Goal: Find specific page/section: Find specific page/section

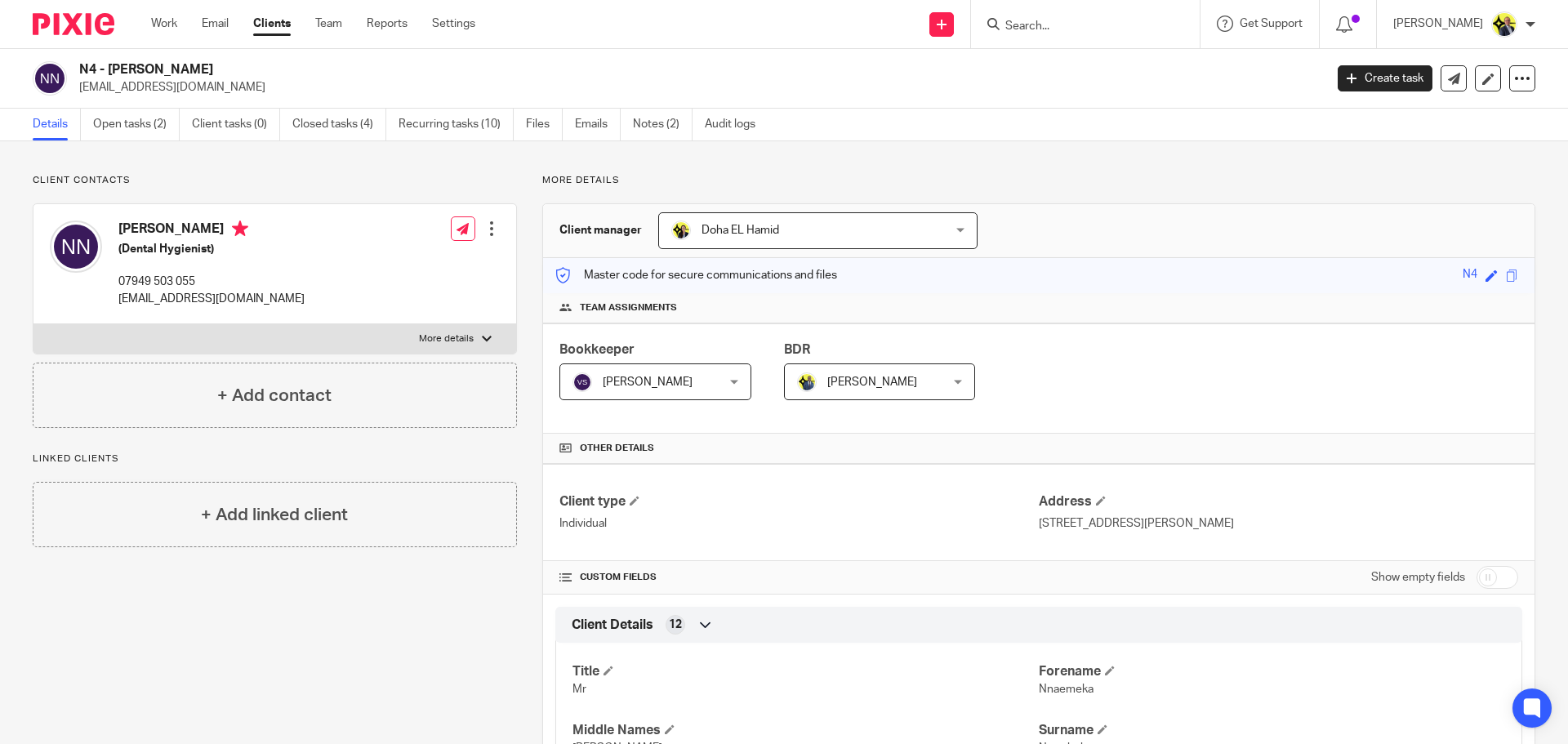
click at [1041, 30] on input "Search" at bounding box center [1077, 26] width 147 height 14
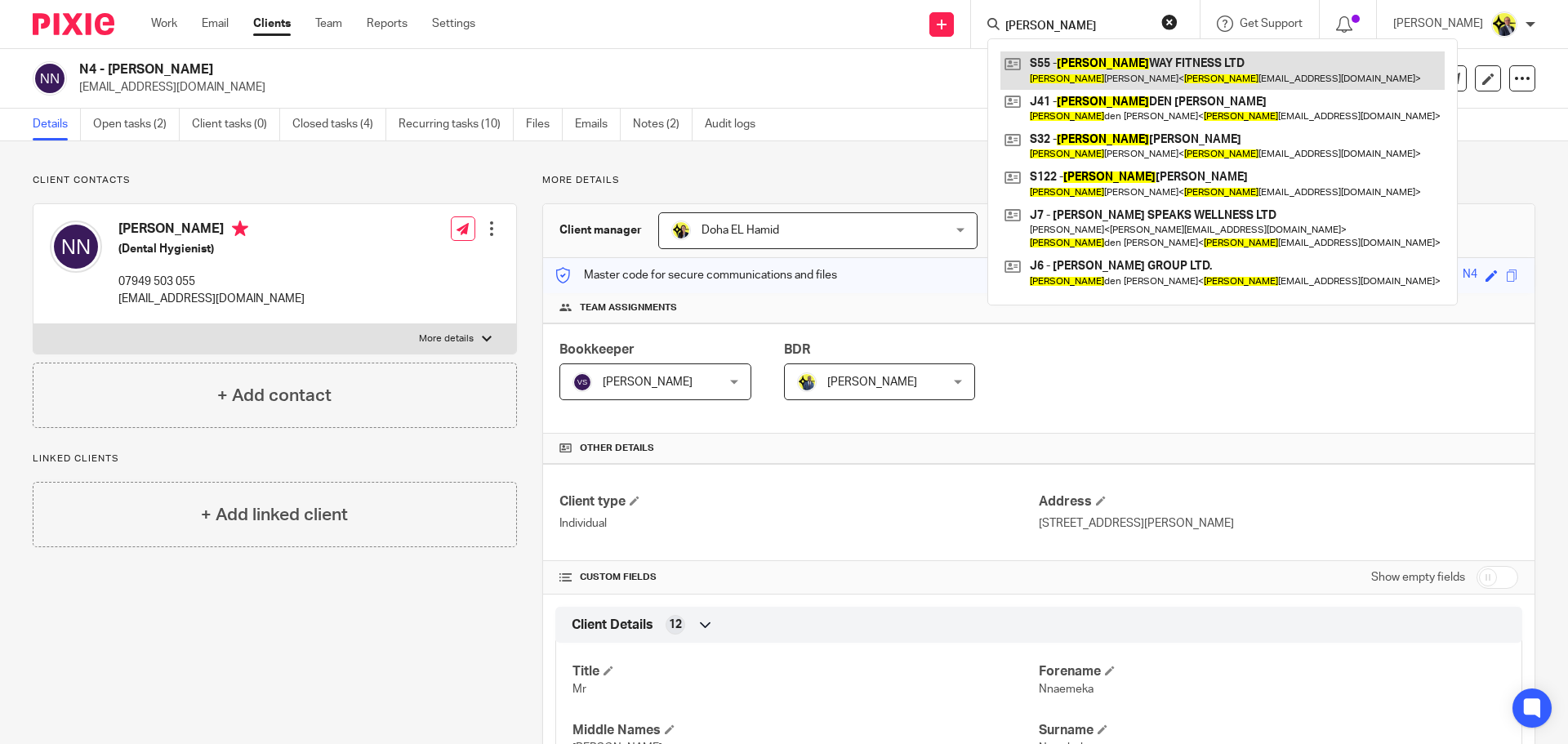
type input "jay"
click at [1114, 62] on link at bounding box center [1223, 70] width 445 height 37
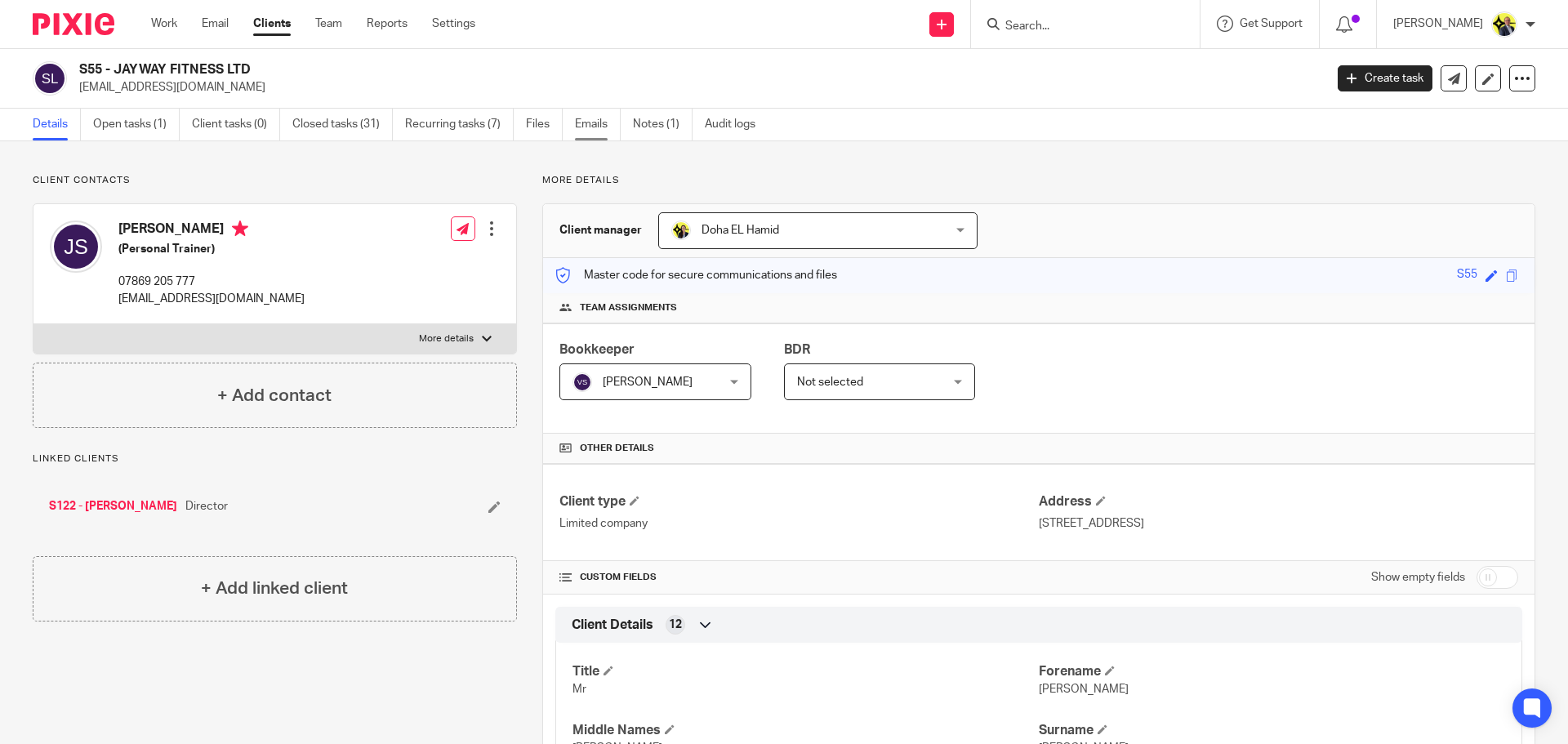
click at [601, 133] on link "Emails" at bounding box center [598, 124] width 46 height 31
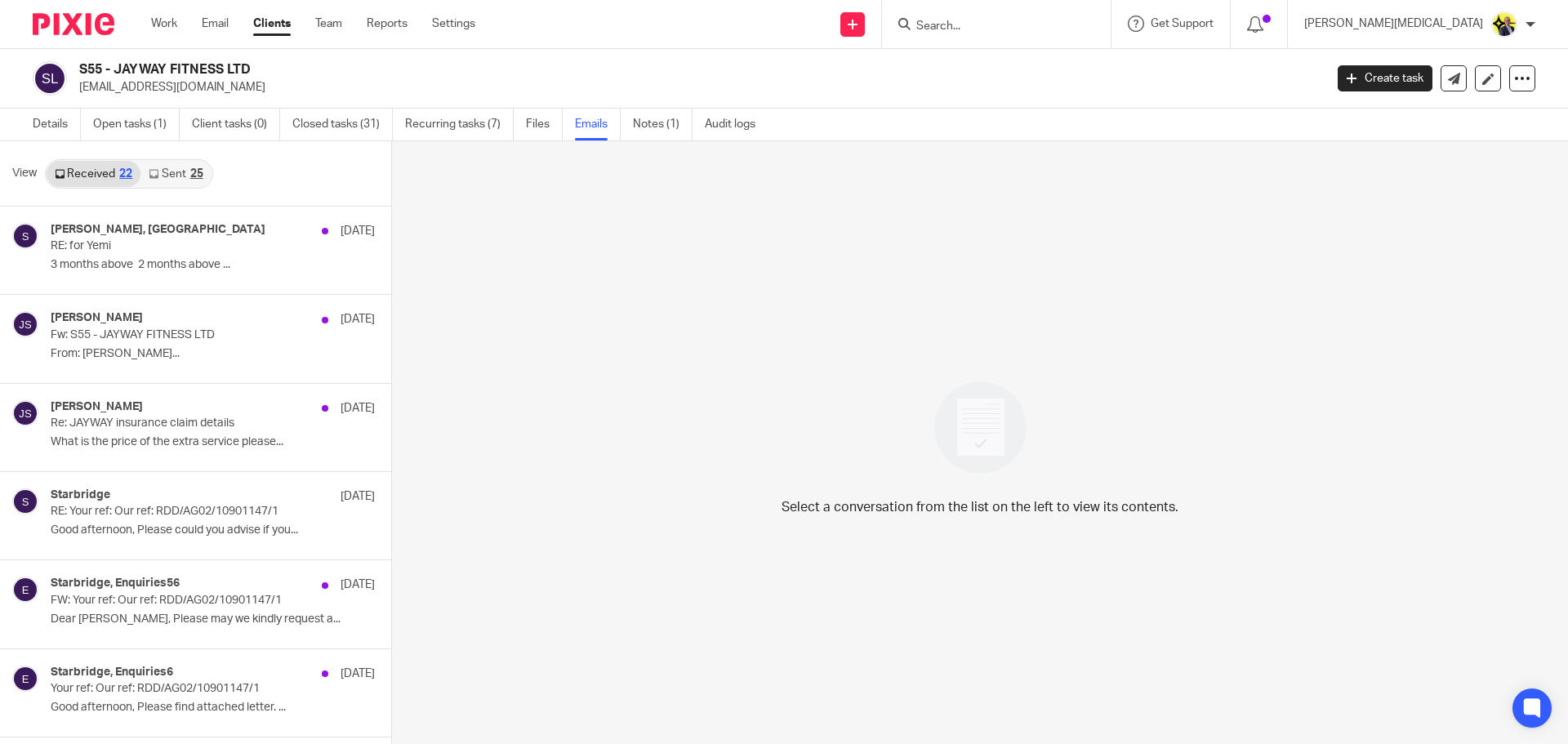
click at [174, 180] on link "Sent 25" at bounding box center [175, 174] width 70 height 26
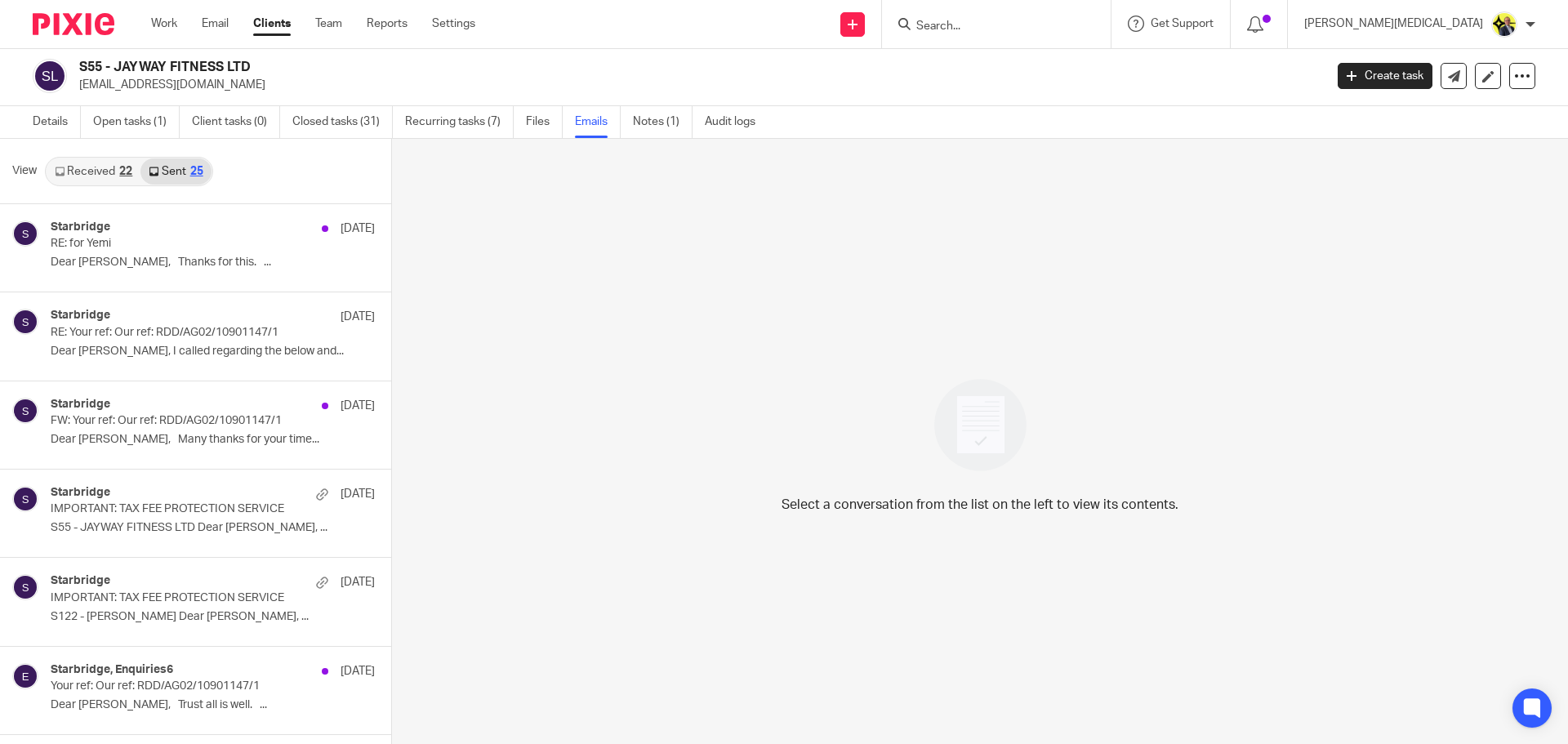
click at [110, 165] on link "Received 22" at bounding box center [94, 171] width 94 height 26
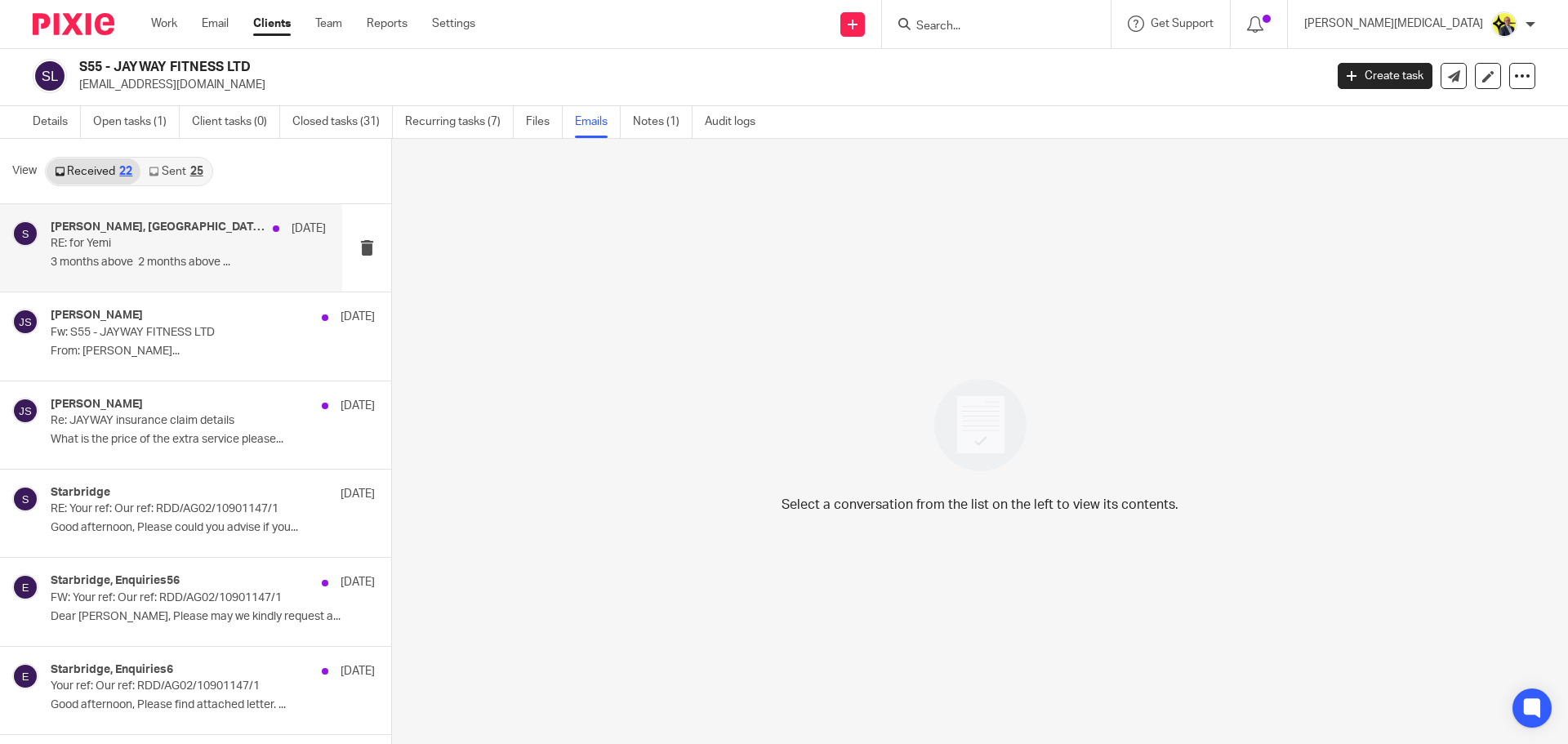
click at [172, 261] on p "3 months above 2 months above ..." at bounding box center [187, 262] width 275 height 14
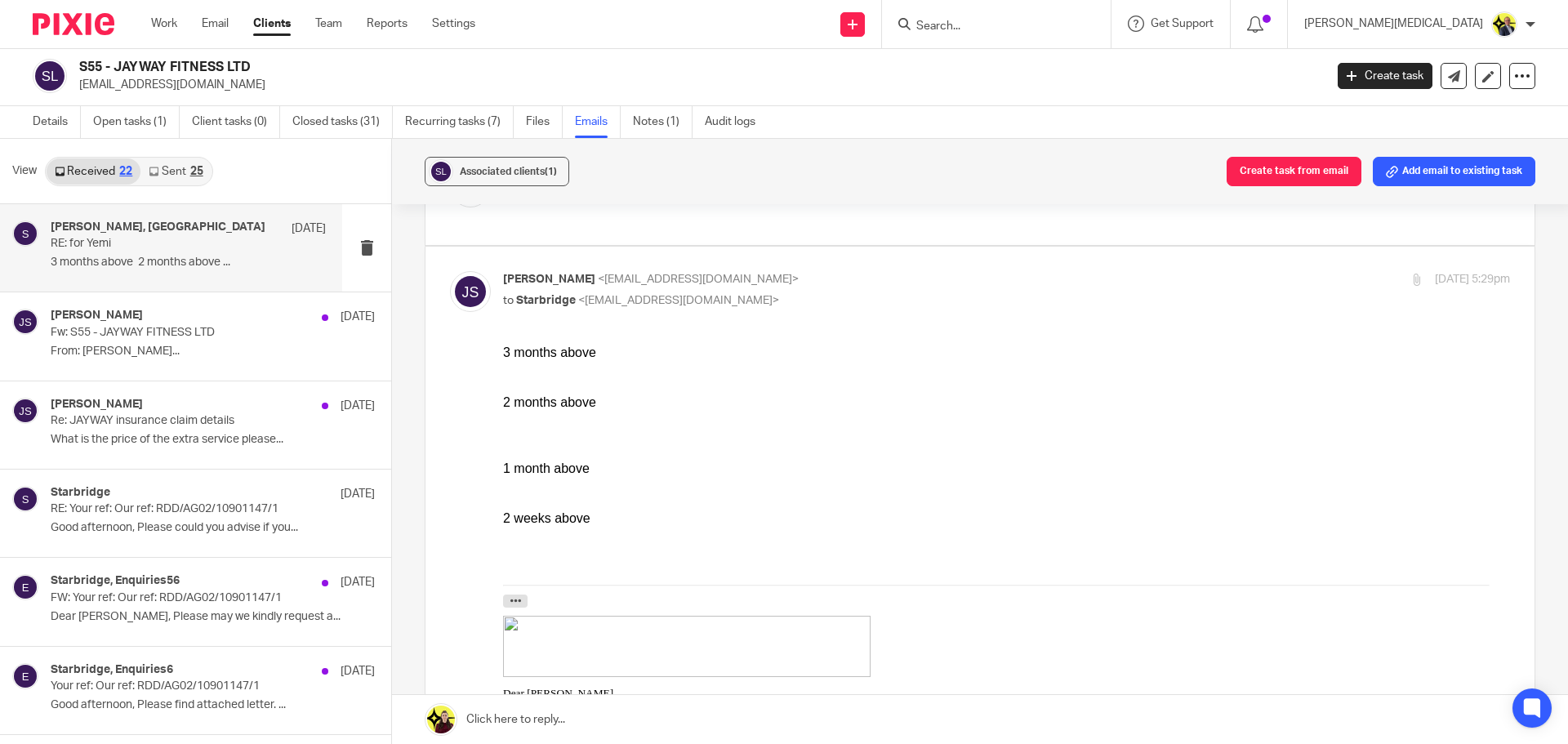
scroll to position [230, 0]
click at [49, 114] on link "Details" at bounding box center [56, 122] width 49 height 31
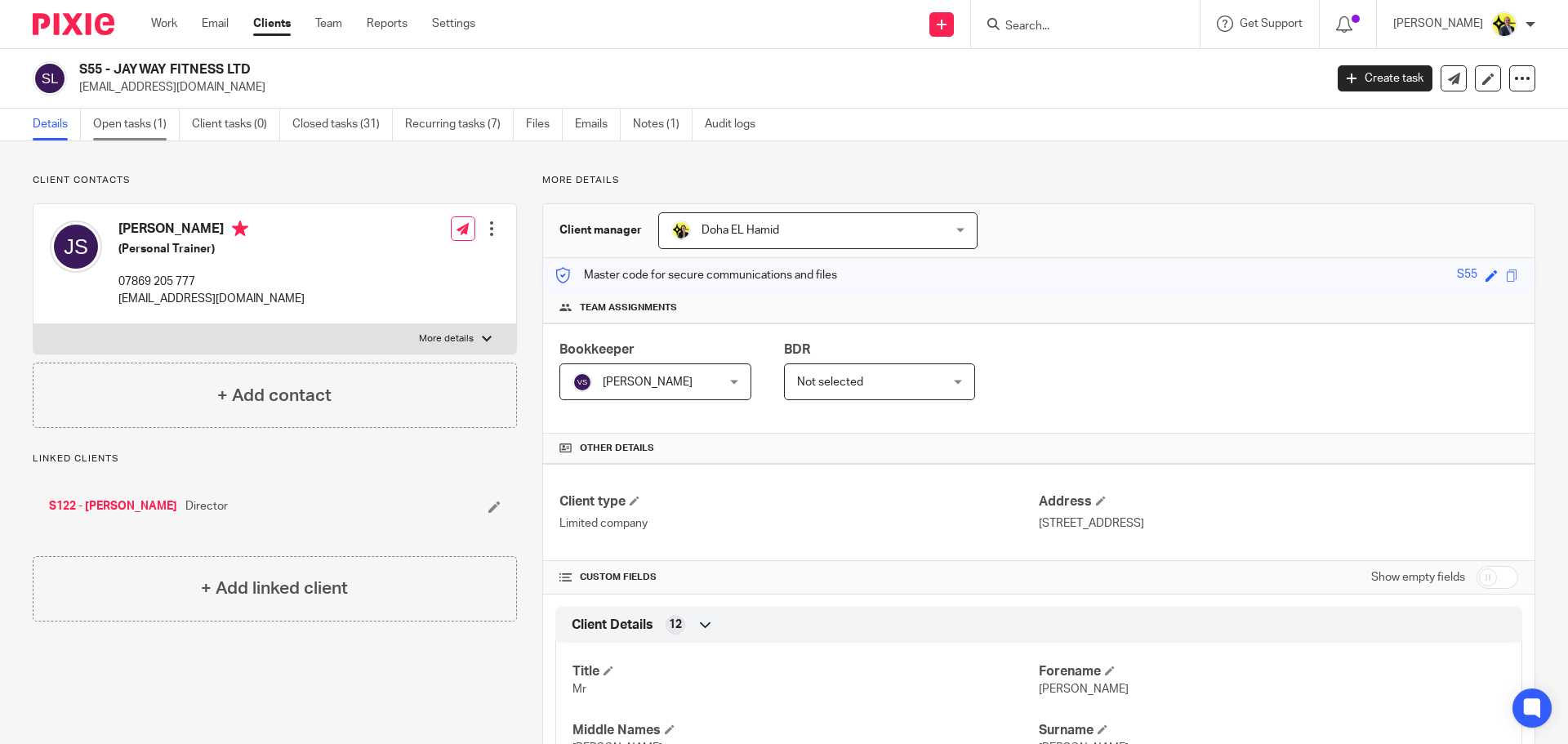
click at [135, 125] on link "Open tasks (1)" at bounding box center [136, 124] width 87 height 31
